Goal: Find specific page/section: Find specific page/section

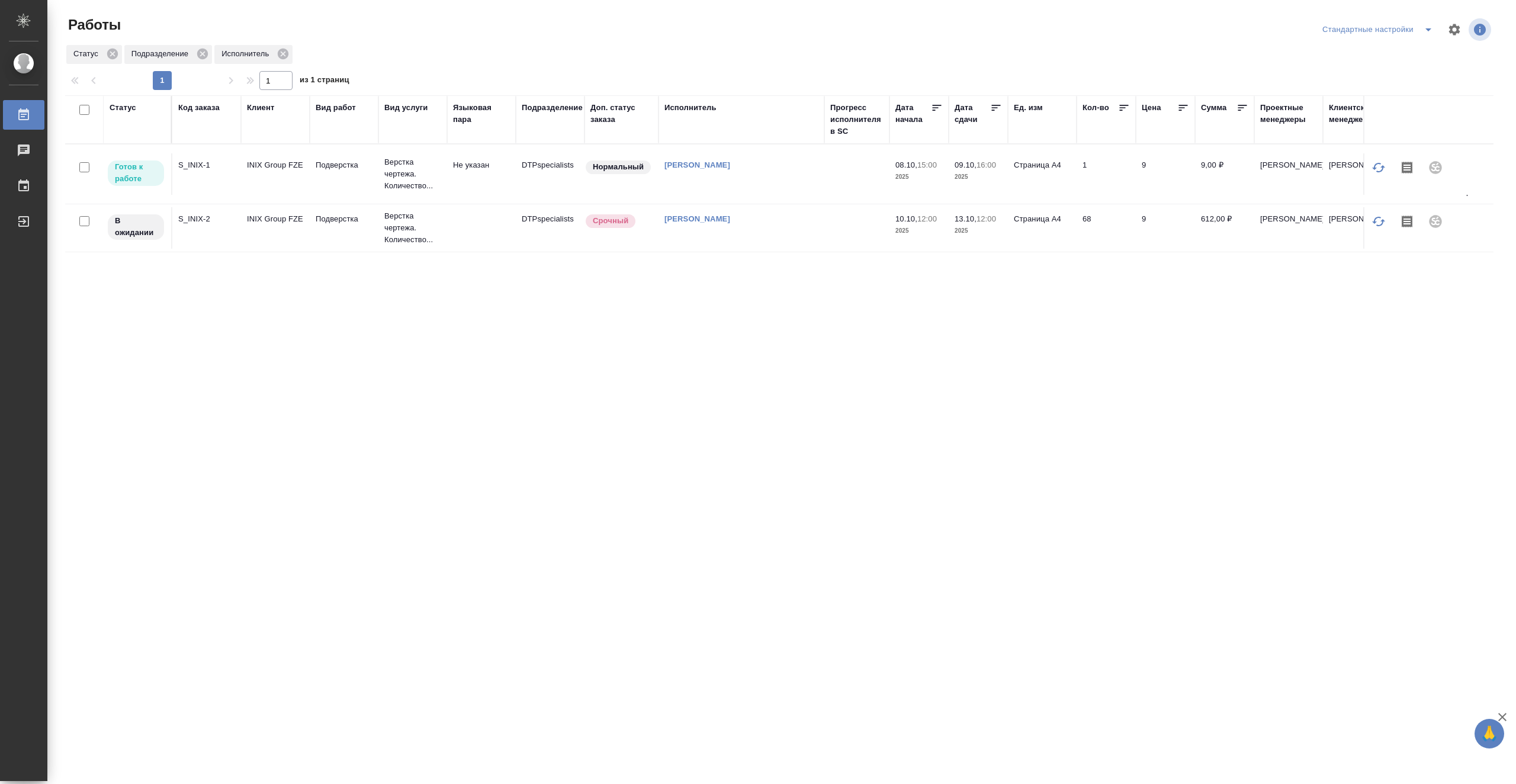
click at [848, 183] on td at bounding box center [856, 173] width 65 height 41
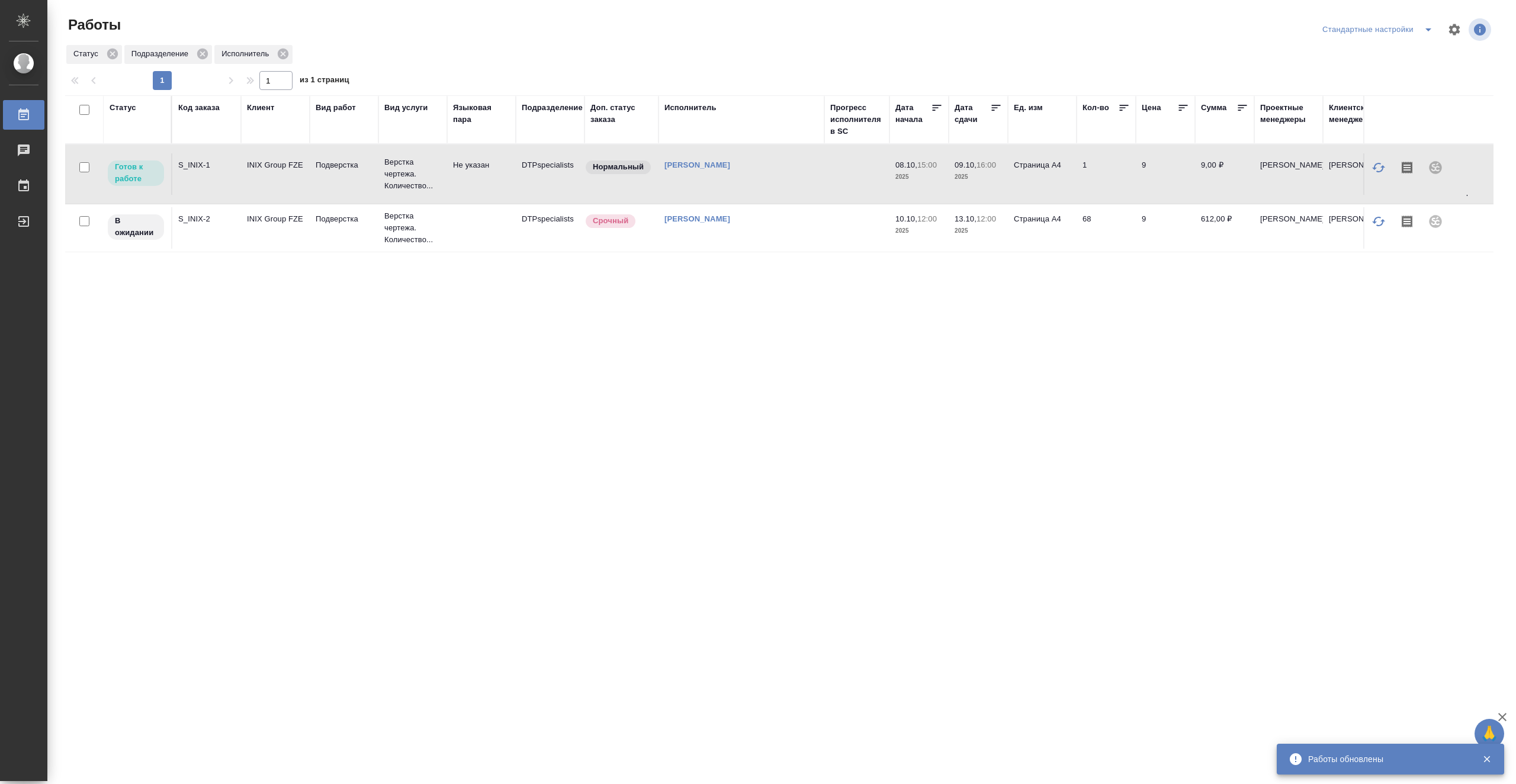
click at [712, 185] on td "[PERSON_NAME]" at bounding box center [741, 173] width 166 height 41
click at [686, 241] on td "[PERSON_NAME]" at bounding box center [741, 227] width 166 height 41
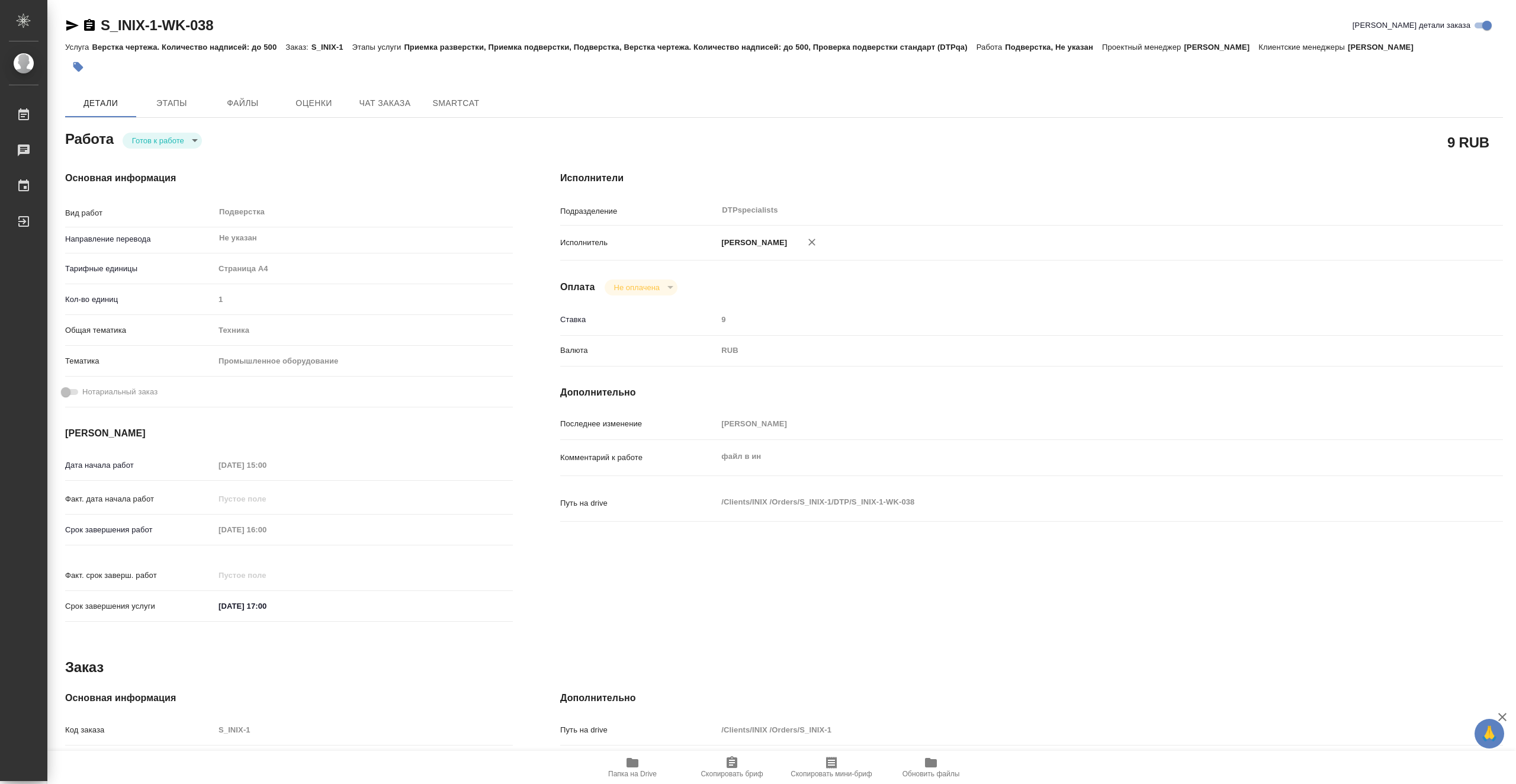
click at [641, 761] on span "Папка на Drive" at bounding box center [632, 766] width 85 height 23
